Goal: Complete application form: Complete application form

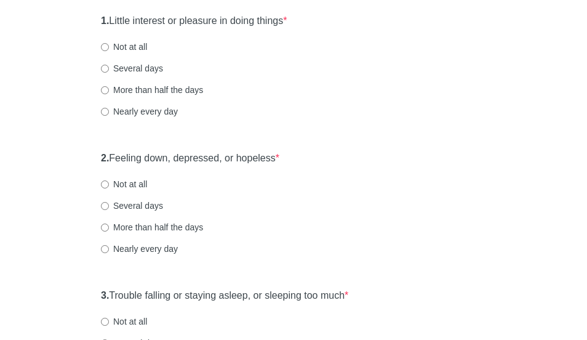
scroll to position [164, 0]
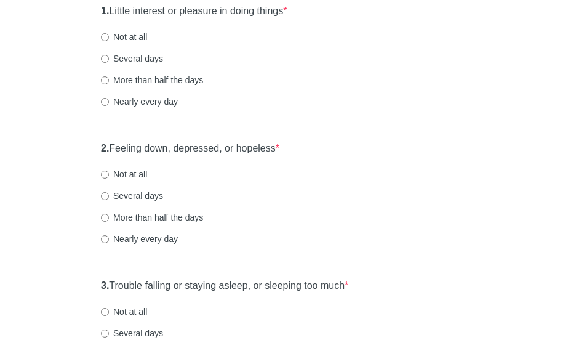
click at [123, 42] on label "Not at all" at bounding box center [124, 37] width 46 height 12
click at [109, 41] on input "Not at all" at bounding box center [105, 37] width 8 height 8
radio input "true"
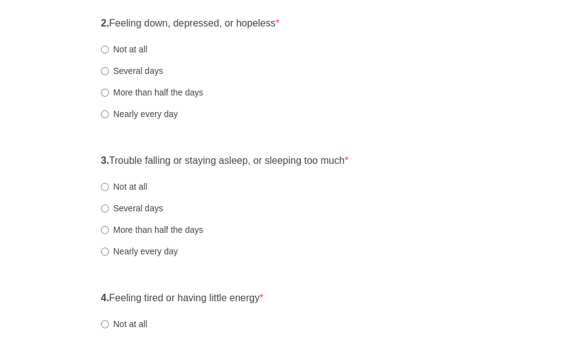
scroll to position [309, 0]
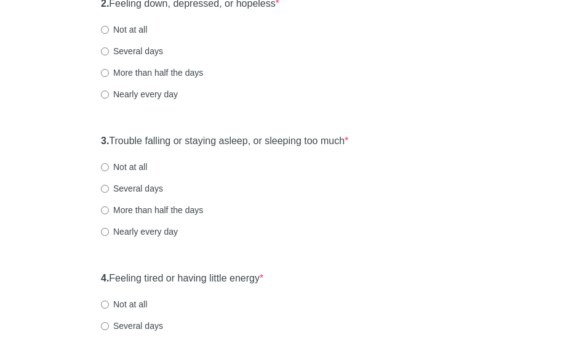
click at [132, 28] on label "Not at all" at bounding box center [124, 29] width 46 height 12
click at [109, 28] on input "Not at all" at bounding box center [105, 30] width 8 height 8
radio input "true"
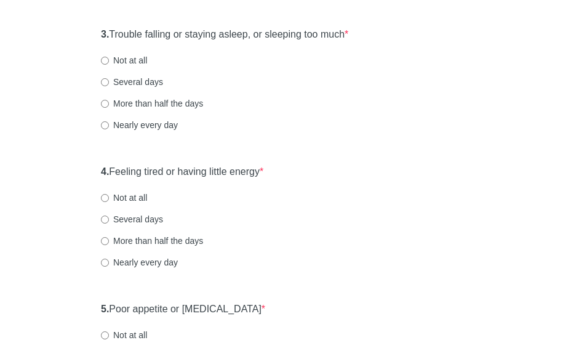
scroll to position [417, 0]
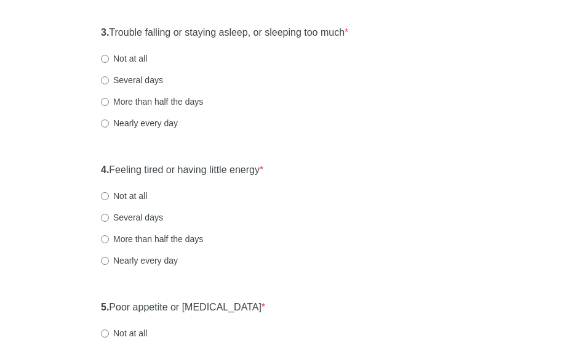
click at [136, 58] on label "Not at all" at bounding box center [124, 58] width 46 height 12
click at [109, 58] on input "Not at all" at bounding box center [105, 59] width 8 height 8
radio input "true"
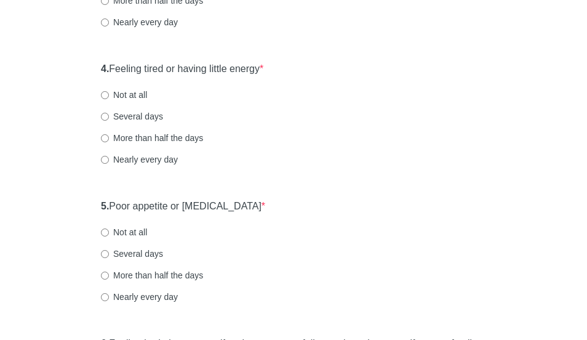
scroll to position [522, 0]
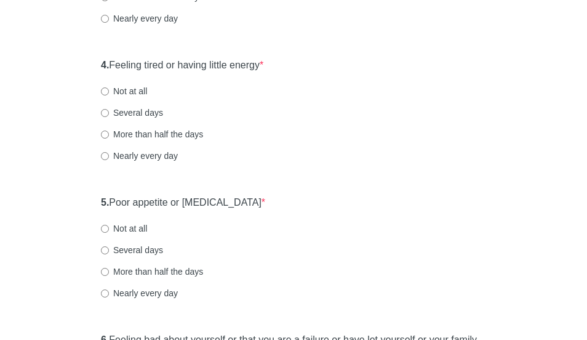
click at [123, 89] on label "Not at all" at bounding box center [124, 91] width 46 height 12
click at [109, 89] on input "Not at all" at bounding box center [105, 91] width 8 height 8
radio input "true"
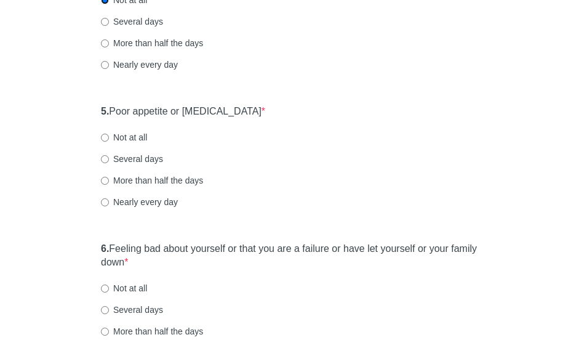
scroll to position [671, 0]
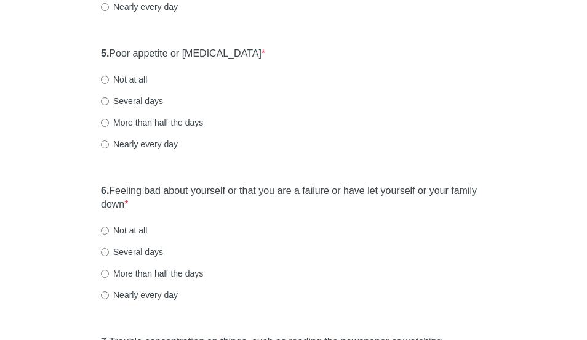
click at [131, 81] on label "Not at all" at bounding box center [124, 79] width 46 height 12
click at [109, 81] on input "Not at all" at bounding box center [105, 80] width 8 height 8
radio input "true"
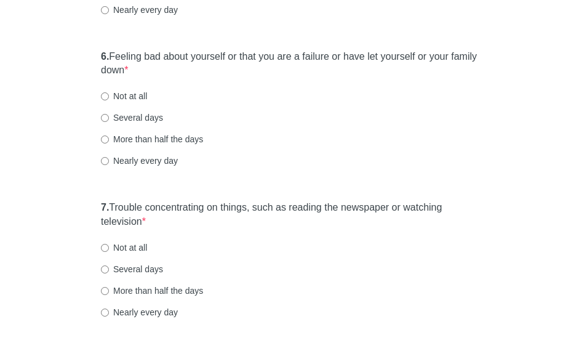
scroll to position [819, 0]
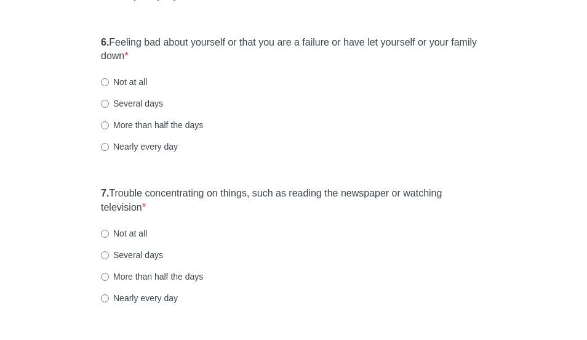
click at [133, 83] on label "Not at all" at bounding box center [124, 82] width 46 height 12
click at [109, 83] on input "Not at all" at bounding box center [105, 82] width 8 height 8
radio input "true"
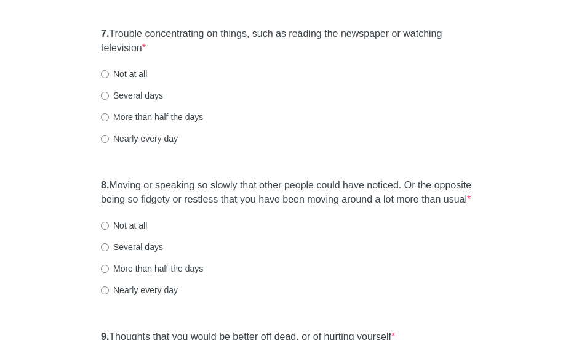
scroll to position [981, 0]
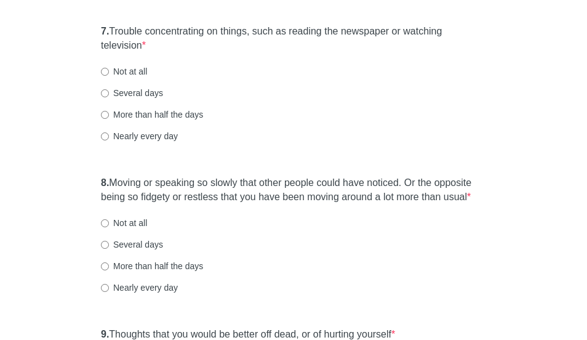
click at [135, 70] on label "Not at all" at bounding box center [124, 71] width 46 height 12
click at [109, 70] on input "Not at all" at bounding box center [105, 72] width 8 height 8
radio input "true"
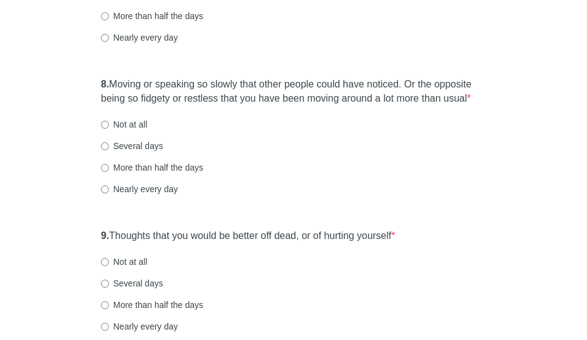
click at [129, 129] on label "Not at all" at bounding box center [124, 124] width 46 height 12
click at [109, 129] on input "Not at all" at bounding box center [105, 125] width 8 height 8
radio input "true"
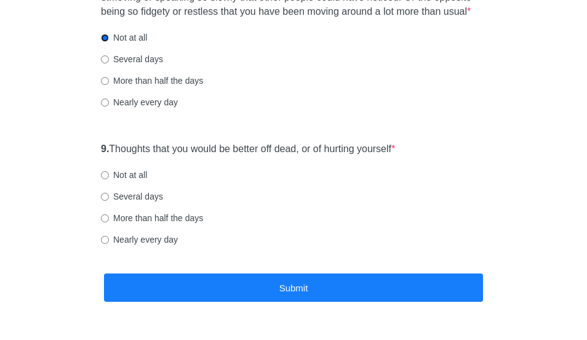
scroll to position [1186, 0]
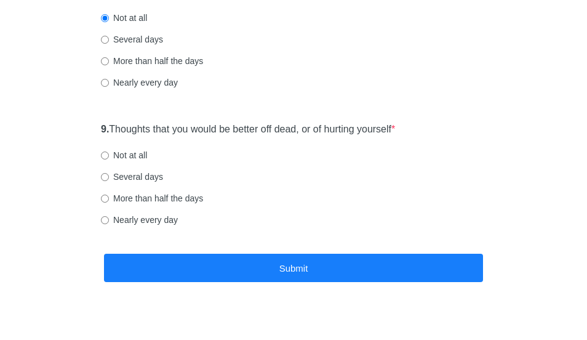
click at [127, 153] on label "Not at all" at bounding box center [124, 155] width 46 height 12
click at [109, 153] on input "Not at all" at bounding box center [105, 155] width 8 height 8
radio input "true"
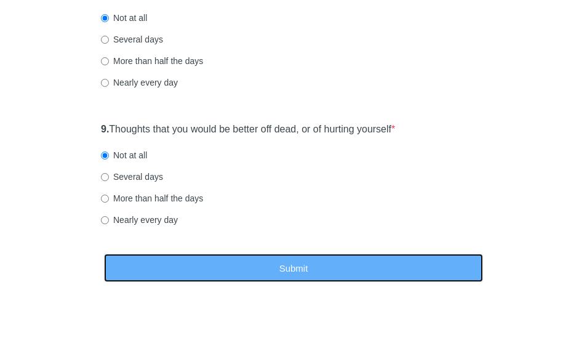
click at [201, 264] on button "Submit" at bounding box center [293, 268] width 379 height 29
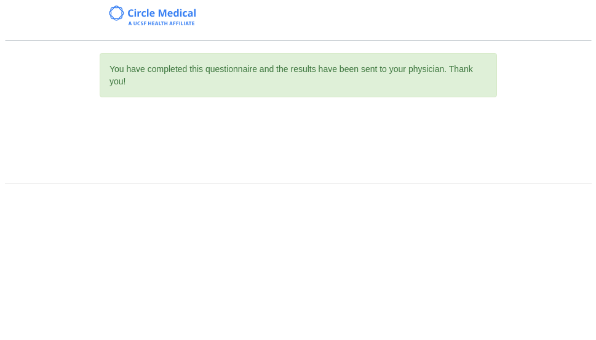
scroll to position [0, 0]
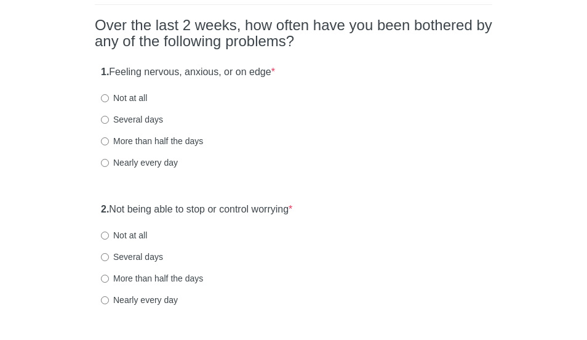
click at [124, 98] on label "Not at all" at bounding box center [124, 98] width 46 height 12
click at [109, 98] on input "Not at all" at bounding box center [105, 98] width 8 height 8
radio input "true"
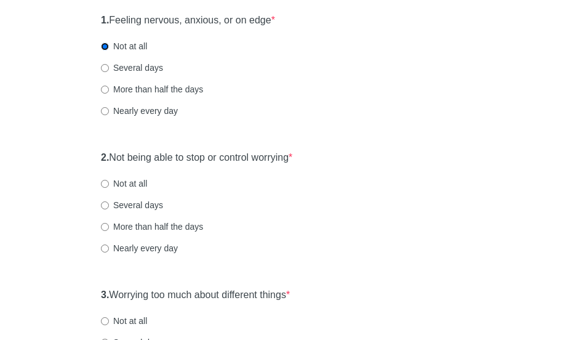
scroll to position [158, 0]
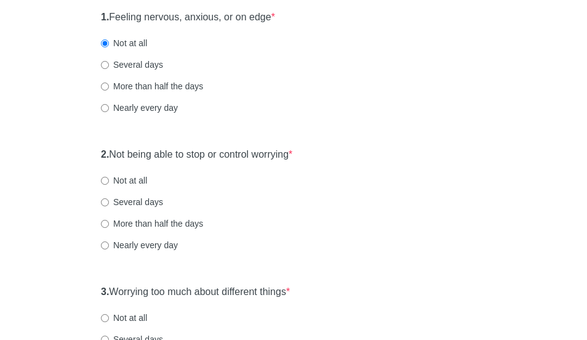
click at [132, 182] on label "Not at all" at bounding box center [124, 180] width 46 height 12
click at [109, 182] on input "Not at all" at bounding box center [105, 181] width 8 height 8
radio input "true"
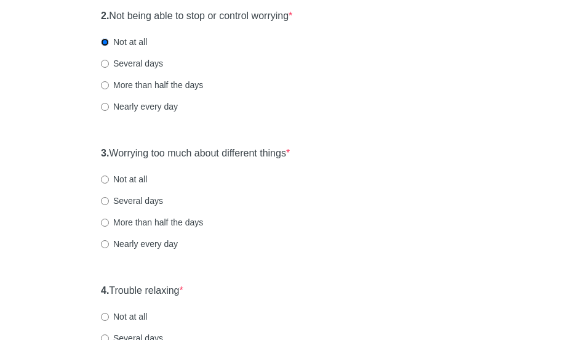
scroll to position [298, 0]
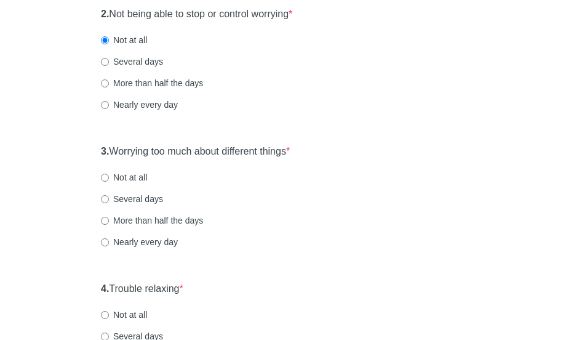
click at [140, 179] on label "Not at all" at bounding box center [124, 177] width 46 height 12
click at [109, 179] on input "Not at all" at bounding box center [105, 178] width 8 height 8
radio input "true"
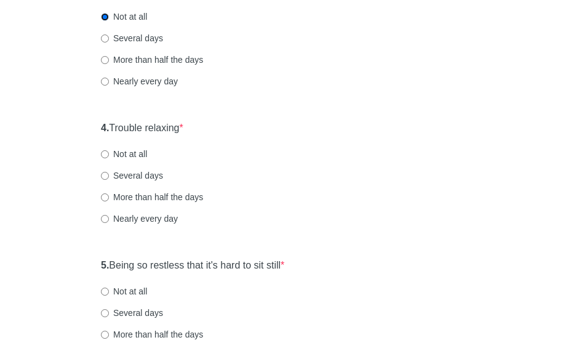
scroll to position [461, 0]
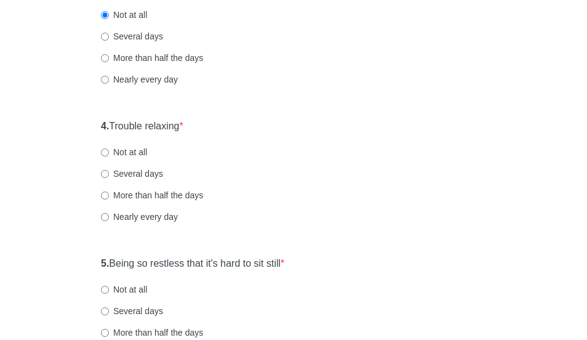
click at [133, 148] on label "Not at all" at bounding box center [124, 152] width 46 height 12
click at [109, 148] on input "Not at all" at bounding box center [105, 152] width 8 height 8
radio input "true"
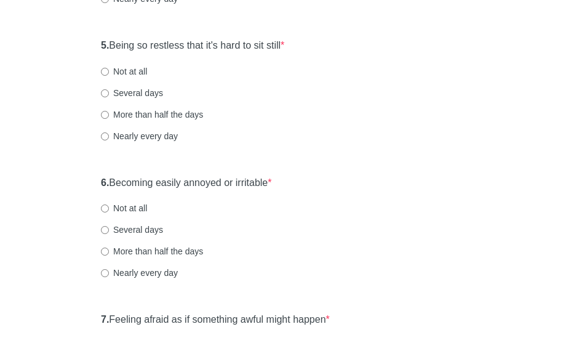
scroll to position [682, 0]
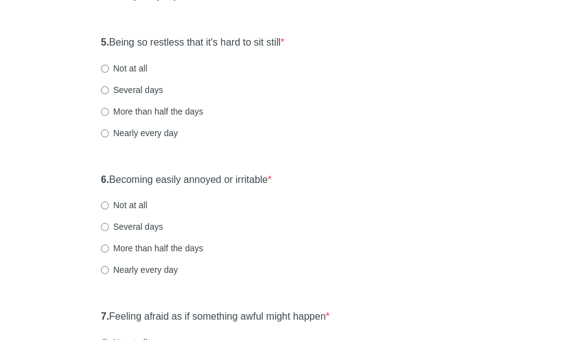
click at [138, 65] on label "Not at all" at bounding box center [124, 68] width 46 height 12
click at [109, 65] on input "Not at all" at bounding box center [105, 69] width 8 height 8
radio input "true"
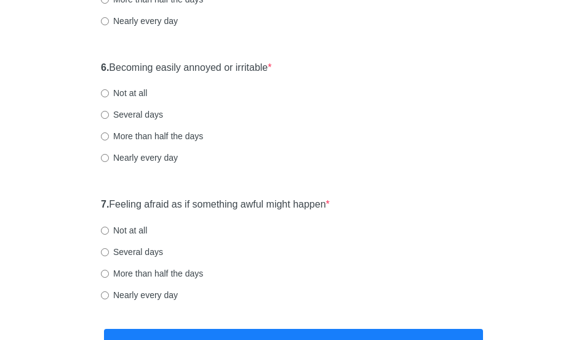
scroll to position [819, 0]
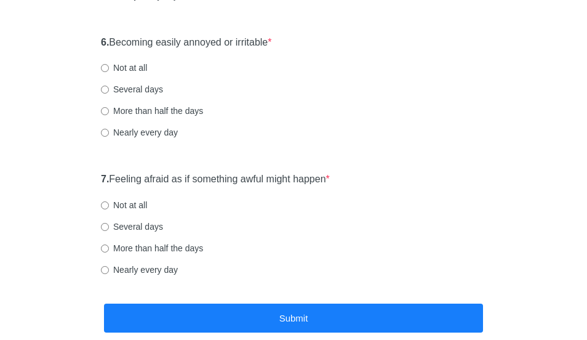
click at [126, 68] on label "Not at all" at bounding box center [124, 68] width 46 height 12
click at [109, 68] on input "Not at all" at bounding box center [105, 68] width 8 height 8
radio input "true"
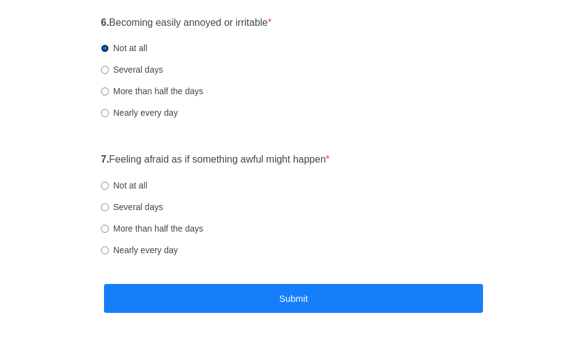
scroll to position [847, 0]
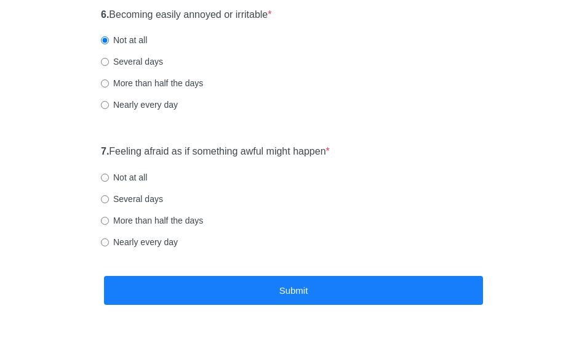
click at [137, 177] on label "Not at all" at bounding box center [124, 177] width 46 height 12
click at [109, 177] on input "Not at all" at bounding box center [105, 178] width 8 height 8
radio input "true"
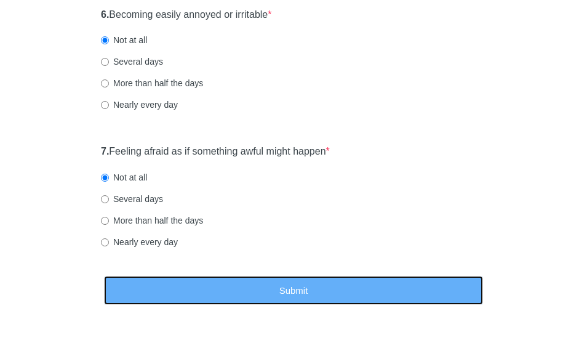
click at [322, 295] on button "Submit" at bounding box center [293, 290] width 379 height 29
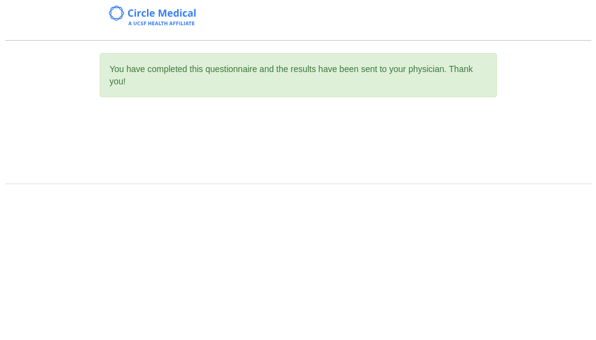
scroll to position [0, 0]
